Goal: Obtain resource: Obtain resource

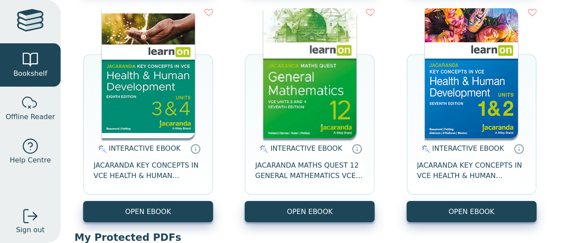
scroll to position [349, 0]
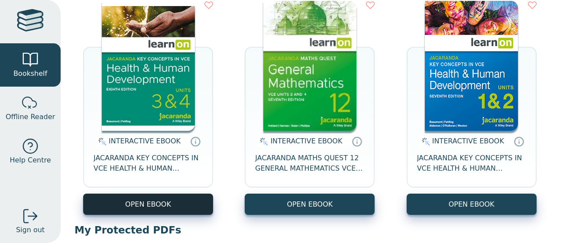
click at [150, 197] on button "OPEN EBOOK" at bounding box center [148, 204] width 130 height 21
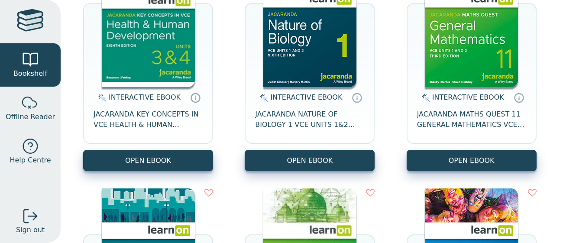
scroll to position [162, 0]
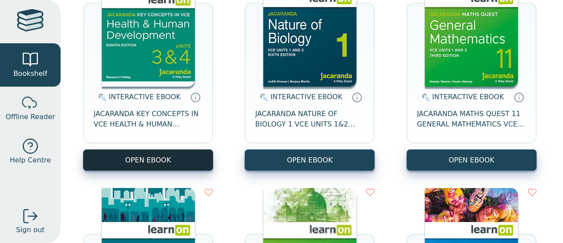
click at [123, 166] on button "OPEN EBOOK" at bounding box center [148, 160] width 130 height 21
